Goal: Browse casually

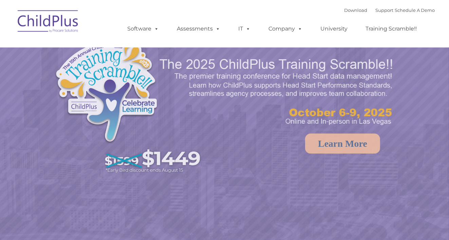
select select "MEDIUM"
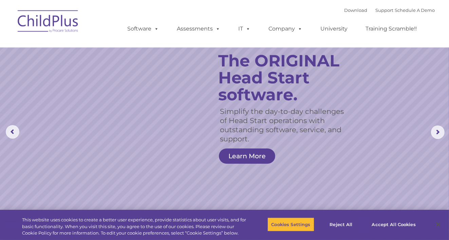
drag, startPoint x: 136, startPoint y: 77, endPoint x: 229, endPoint y: 171, distance: 131.8
click at [229, 171] on rs-slide "Simplify the day-to-day challenges of Head Start operations with outstanding so…" at bounding box center [224, 132] width 449 height 265
click at [398, 219] on button "Accept All Cookies" at bounding box center [393, 225] width 51 height 14
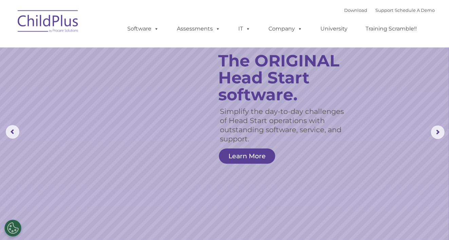
drag, startPoint x: 394, startPoint y: 215, endPoint x: 413, endPoint y: 119, distance: 97.9
click at [413, 119] on rs-slide "Simplify the day-to-day challenges of Head Start operations with outstanding so…" at bounding box center [224, 132] width 449 height 265
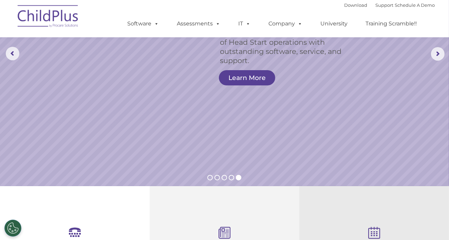
scroll to position [57, 0]
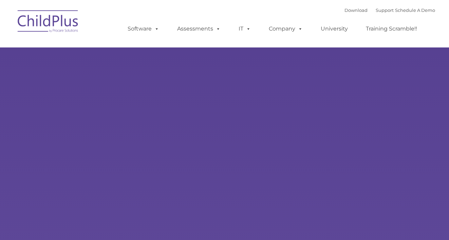
type input ""
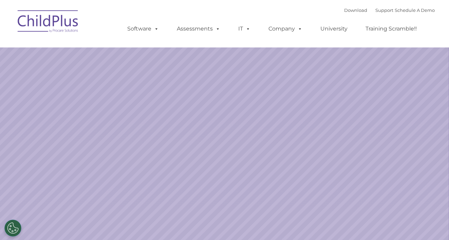
select select "MEDIUM"
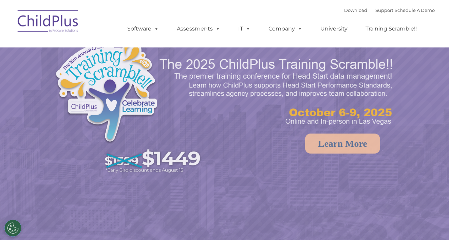
select select "MEDIUM"
